Goal: Navigation & Orientation: Find specific page/section

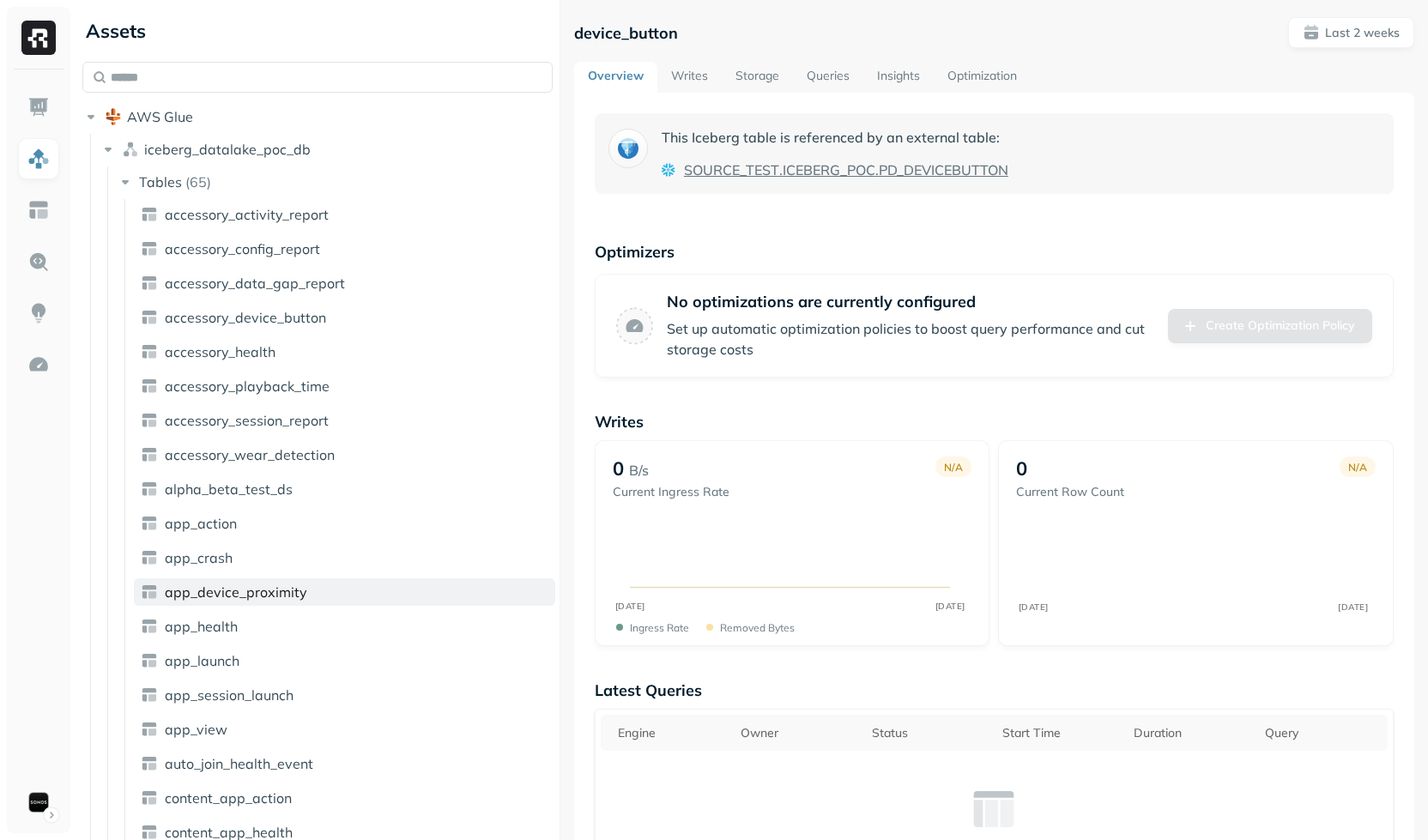
scroll to position [143, 0]
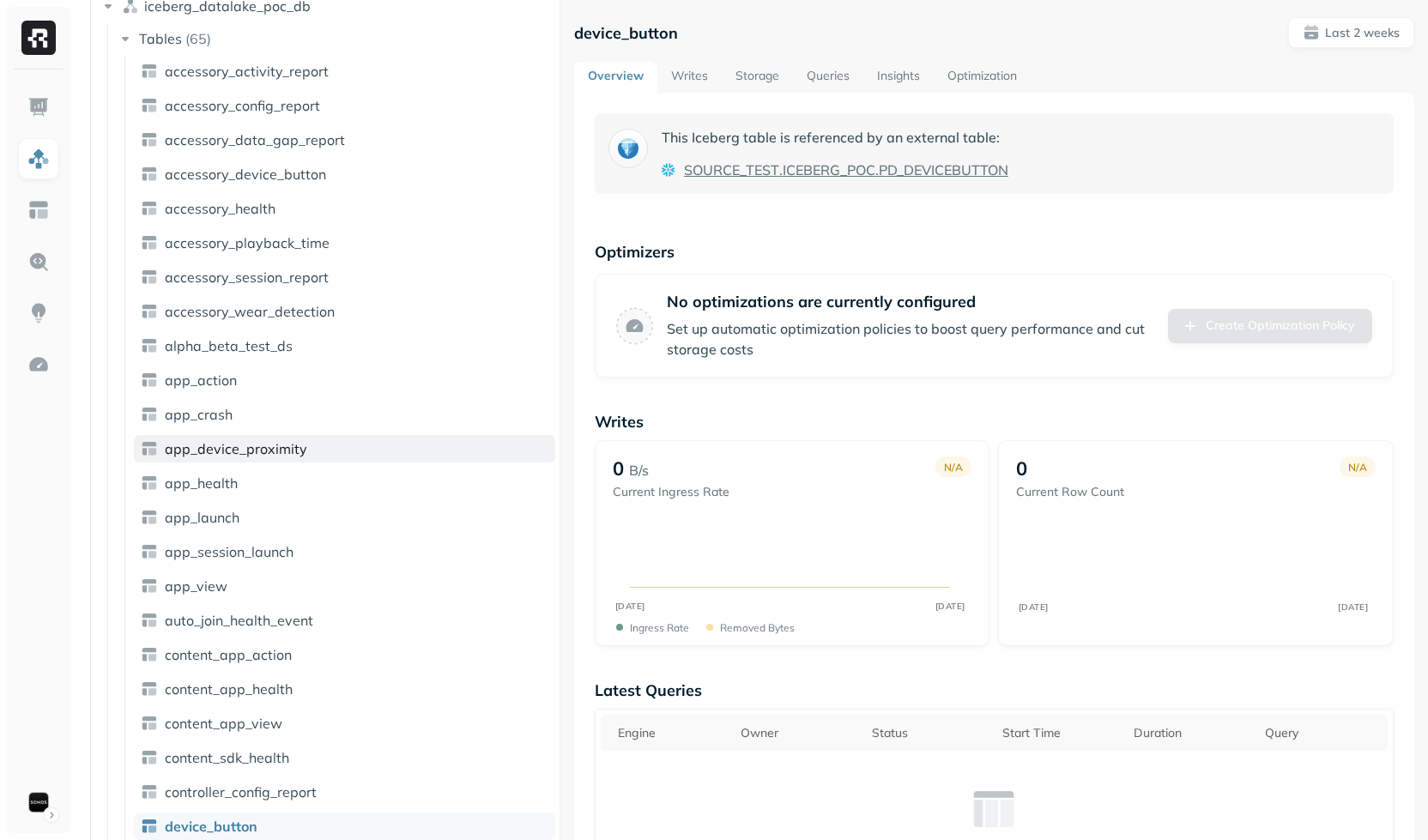
click at [281, 448] on span "app_device_proximity" at bounding box center [236, 449] width 142 height 17
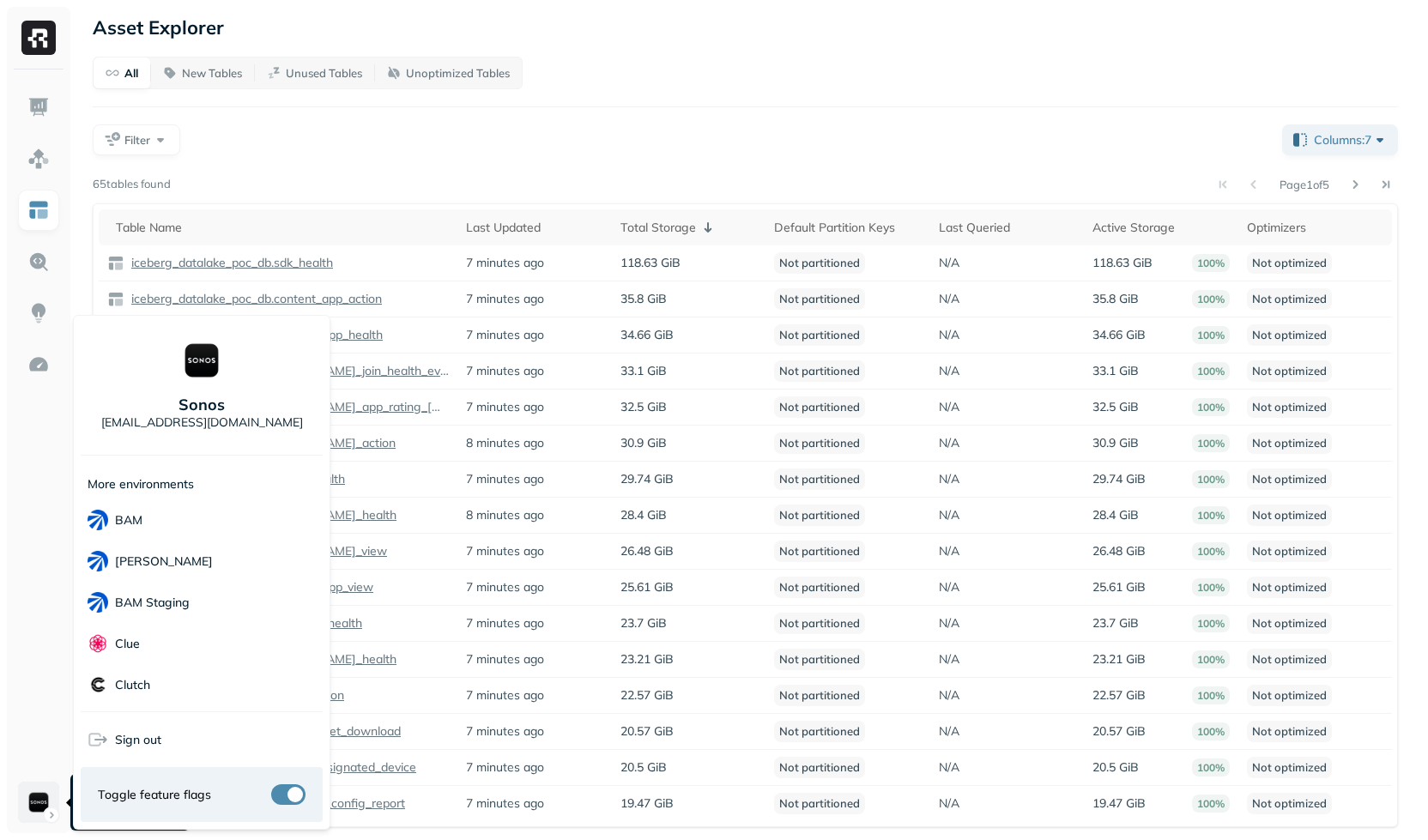
click at [20, 792] on html "Asset Explorer All New Tables Unused Tables Unoptimized Tables Filter Columns: …" at bounding box center [714, 421] width 1428 height 843
click at [151, 549] on div "[PERSON_NAME]" at bounding box center [201, 560] width 242 height 41
